Goal: Transaction & Acquisition: Purchase product/service

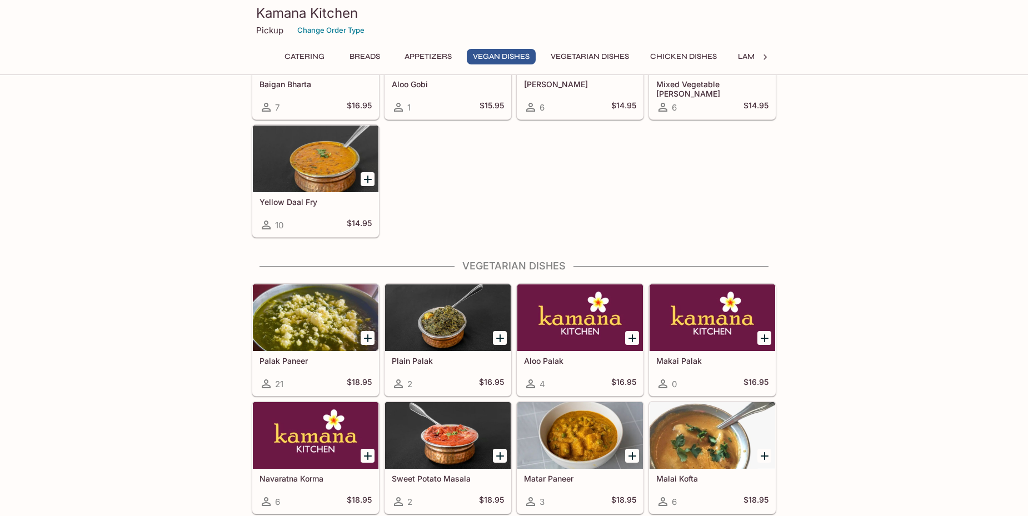
scroll to position [1334, 0]
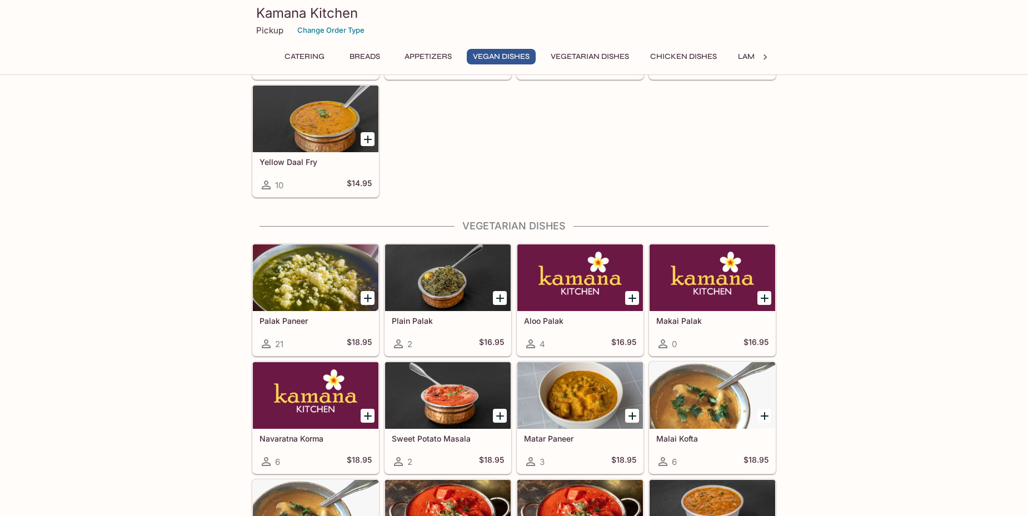
click at [665, 54] on button "Chicken Dishes" at bounding box center [683, 57] width 79 height 16
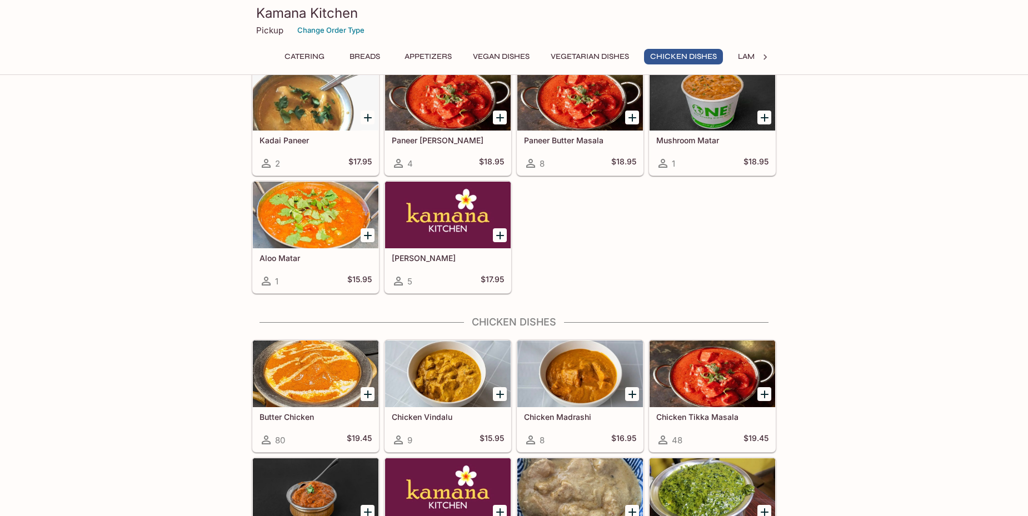
scroll to position [1972, 0]
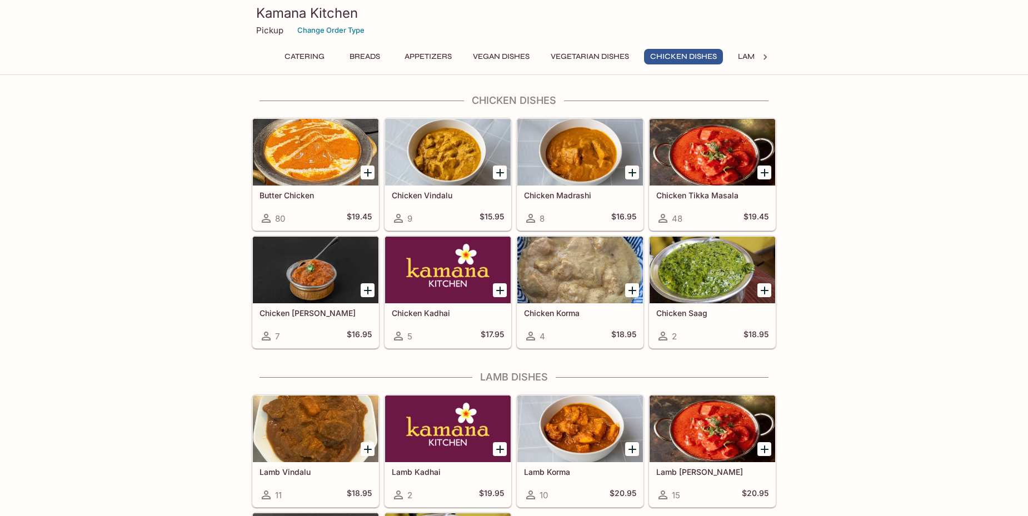
click at [706, 194] on h5 "Chicken Tikka Masala" at bounding box center [712, 195] width 112 height 9
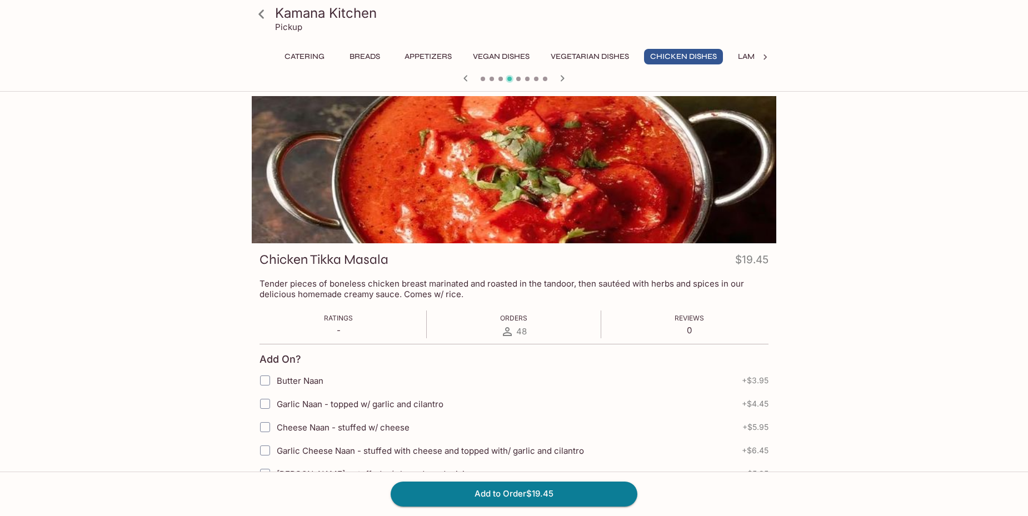
scroll to position [290, 0]
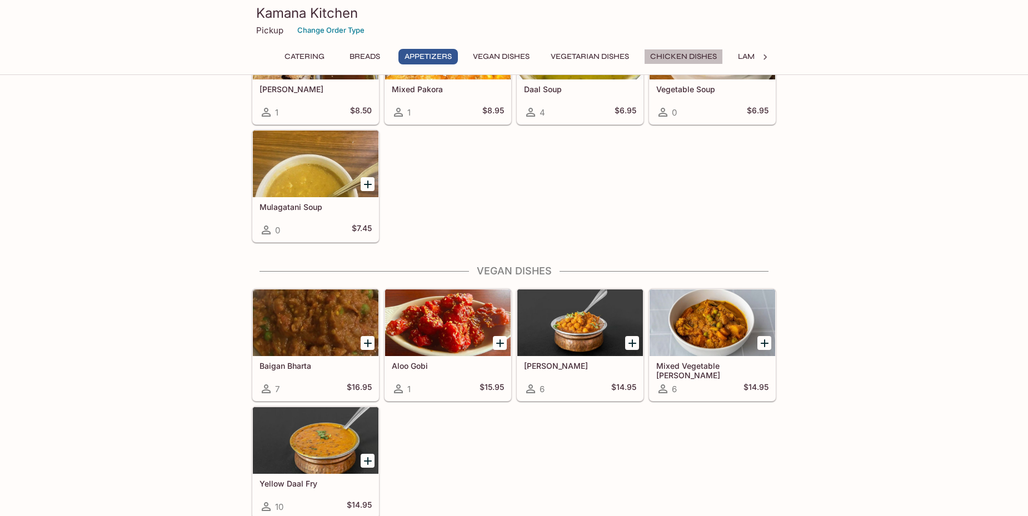
click at [671, 52] on button "Chicken Dishes" at bounding box center [683, 57] width 79 height 16
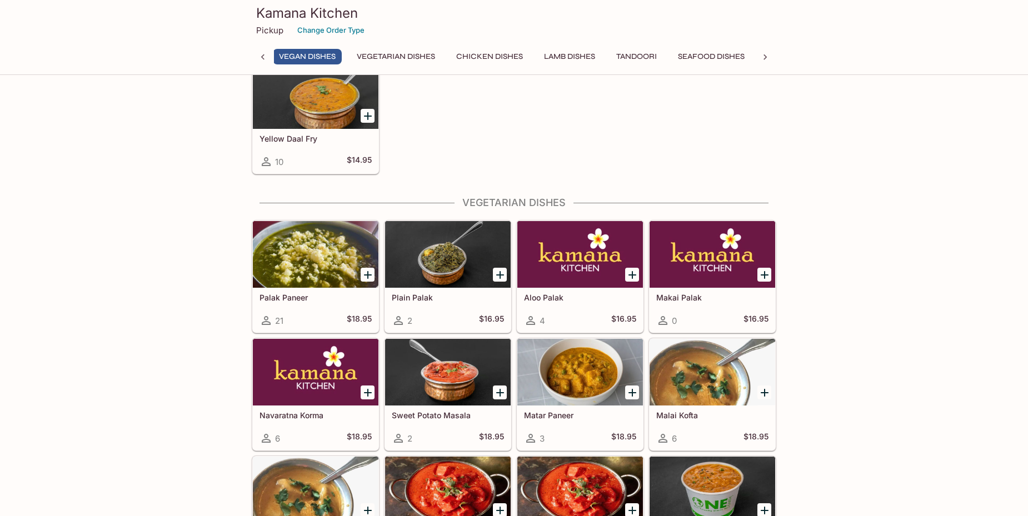
scroll to position [1339, 0]
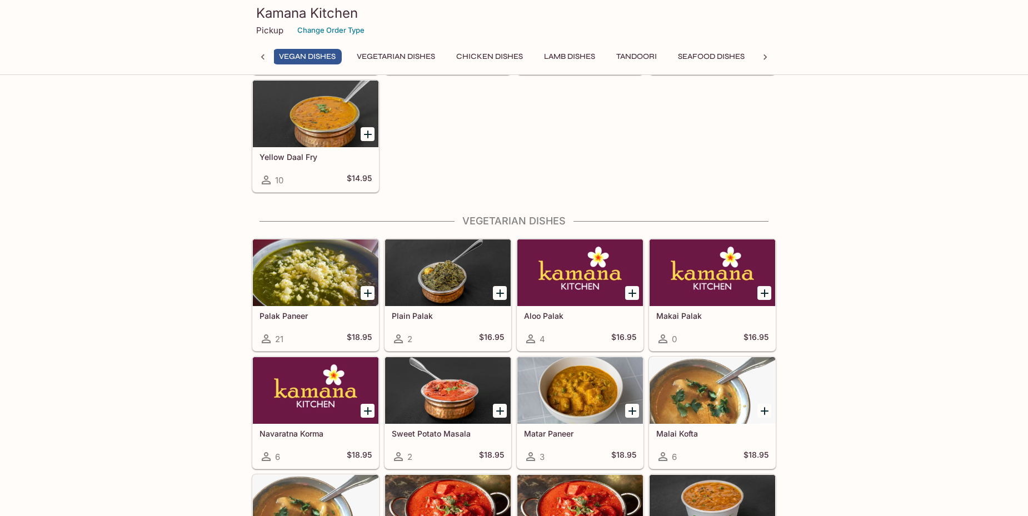
click at [483, 54] on button "Chicken Dishes" at bounding box center [489, 57] width 79 height 16
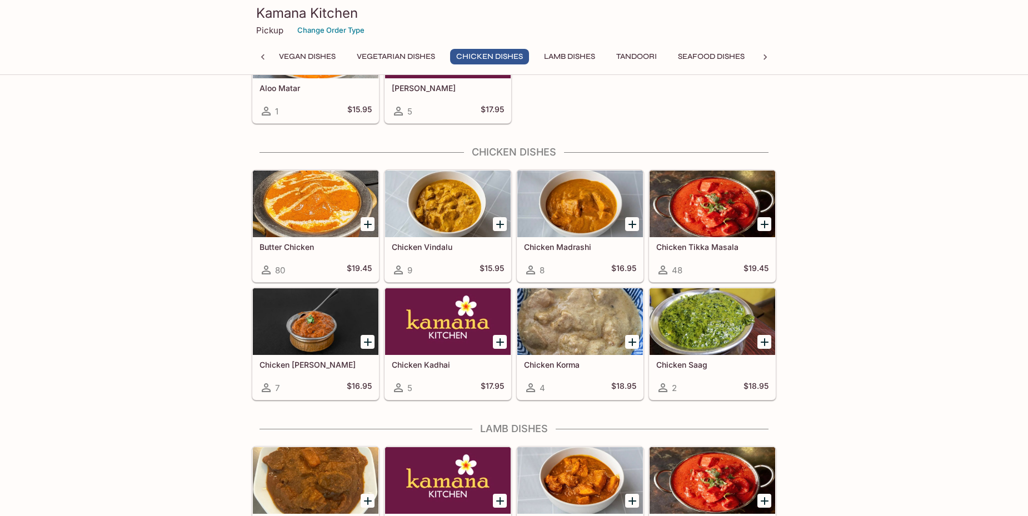
scroll to position [1972, 0]
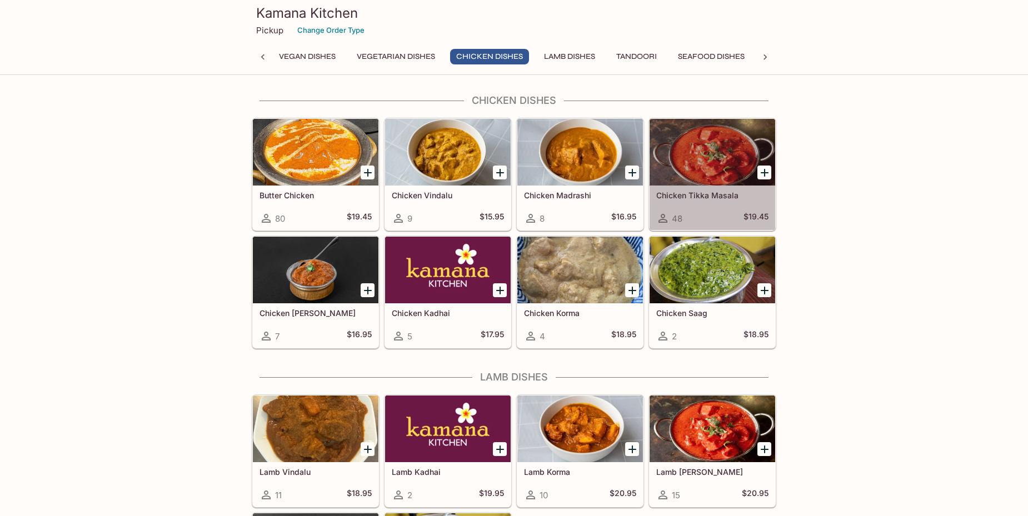
click at [702, 188] on div "Chicken Tikka Masala 48 $19.45" at bounding box center [713, 208] width 126 height 44
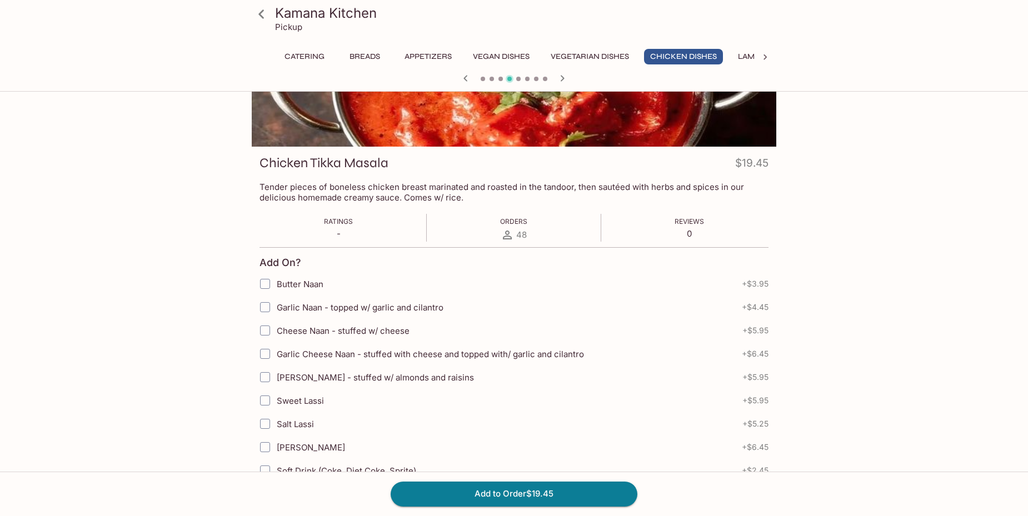
scroll to position [111, 0]
